Goal: Transaction & Acquisition: Purchase product/service

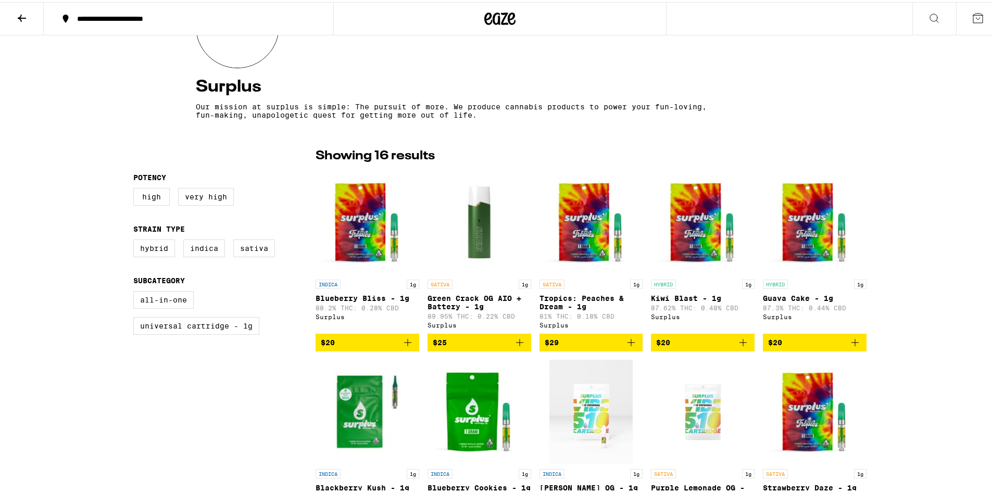
scroll to position [104, 0]
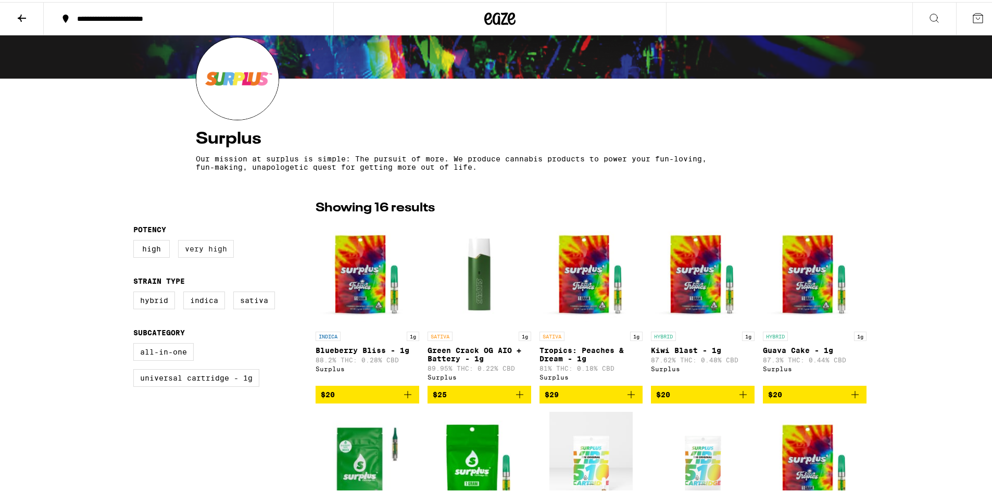
click at [201, 253] on label "Very High" at bounding box center [206, 247] width 56 height 18
click at [136, 240] on input "Very High" at bounding box center [135, 239] width 1 height 1
checkbox input "true"
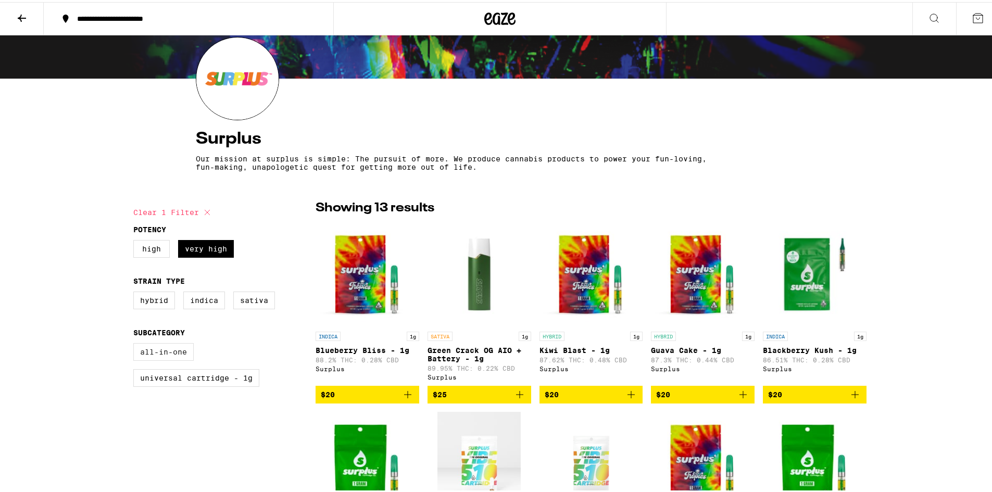
click at [169, 359] on label "All-In-One" at bounding box center [163, 350] width 60 height 18
click at [136, 343] on input "All-In-One" at bounding box center [135, 343] width 1 height 1
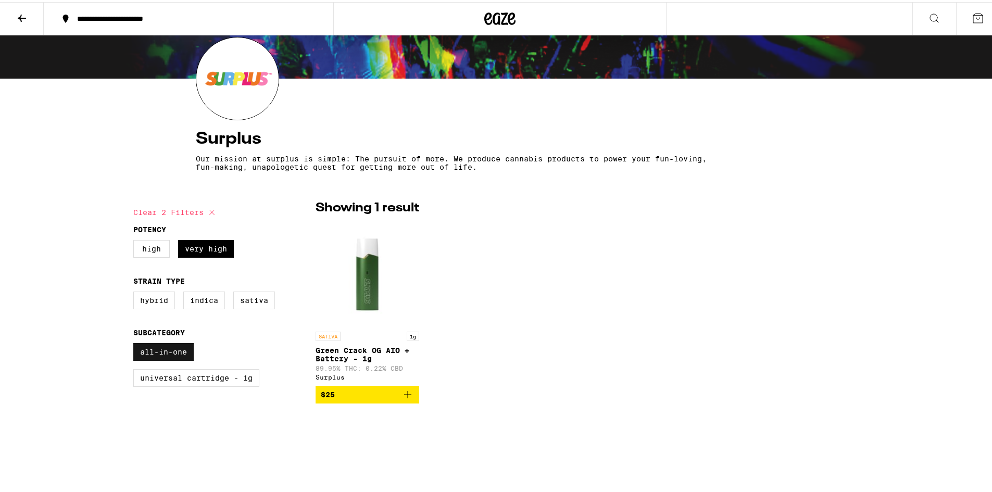
click at [169, 356] on label "All-In-One" at bounding box center [163, 350] width 60 height 18
click at [136, 343] on input "All-In-One" at bounding box center [135, 343] width 1 height 1
checkbox input "false"
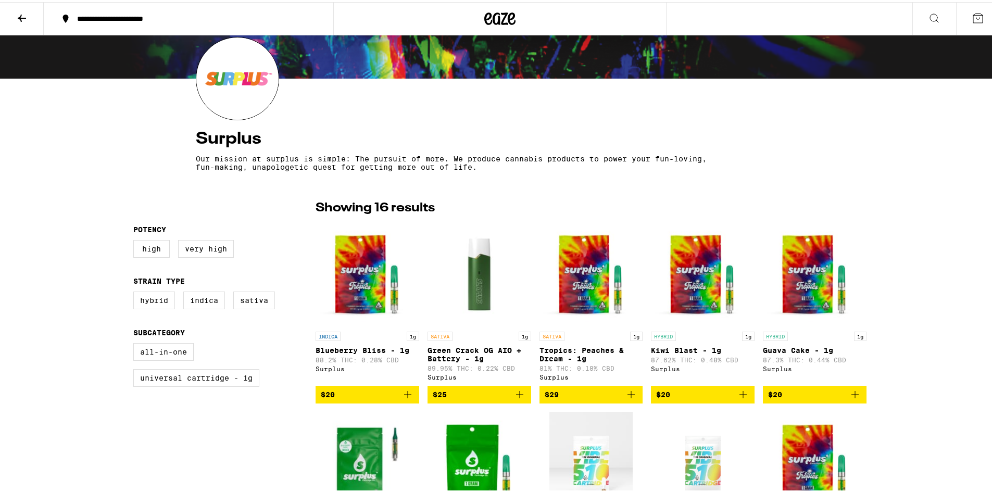
checkbox input "false"
